Goal: Check status: Check status

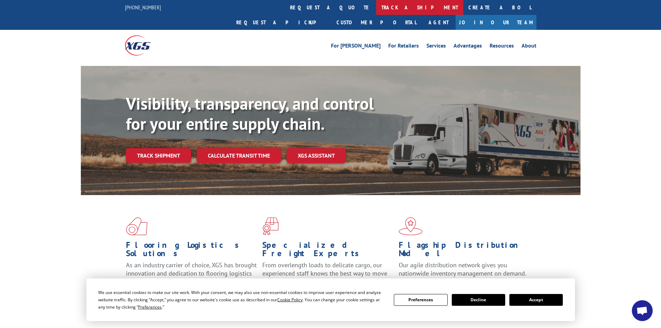
click at [376, 6] on link "track a shipment" at bounding box center [419, 7] width 87 height 15
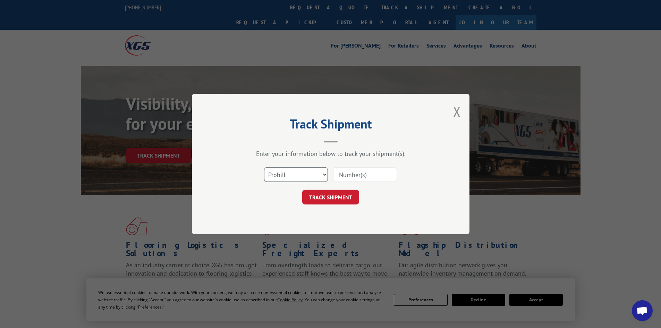
click at [324, 174] on select "Select category... Probill BOL PO" at bounding box center [296, 174] width 64 height 15
select select "bol"
click at [264, 167] on select "Select category... Probill BOL PO" at bounding box center [296, 174] width 64 height 15
paste input "7045870"
type input "7045870"
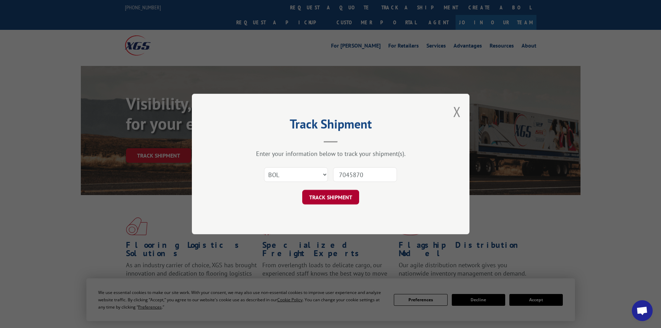
click at [320, 196] on button "TRACK SHIPMENT" at bounding box center [330, 197] width 57 height 15
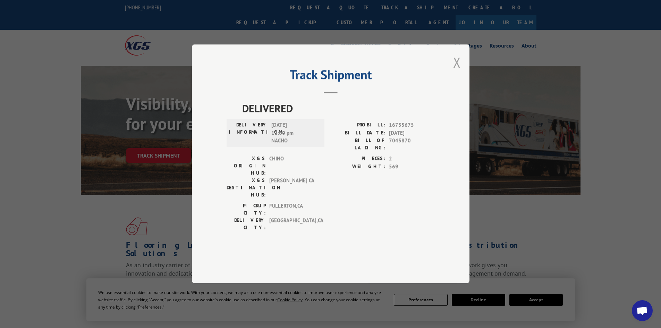
click at [460, 70] on button "Close modal" at bounding box center [457, 62] width 8 height 18
